Goal: Information Seeking & Learning: Learn about a topic

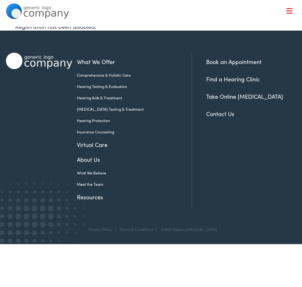
click at [101, 98] on link "Hearing Aids & Treatment" at bounding box center [129, 98] width 105 height 6
